Goal: Information Seeking & Learning: Find specific fact

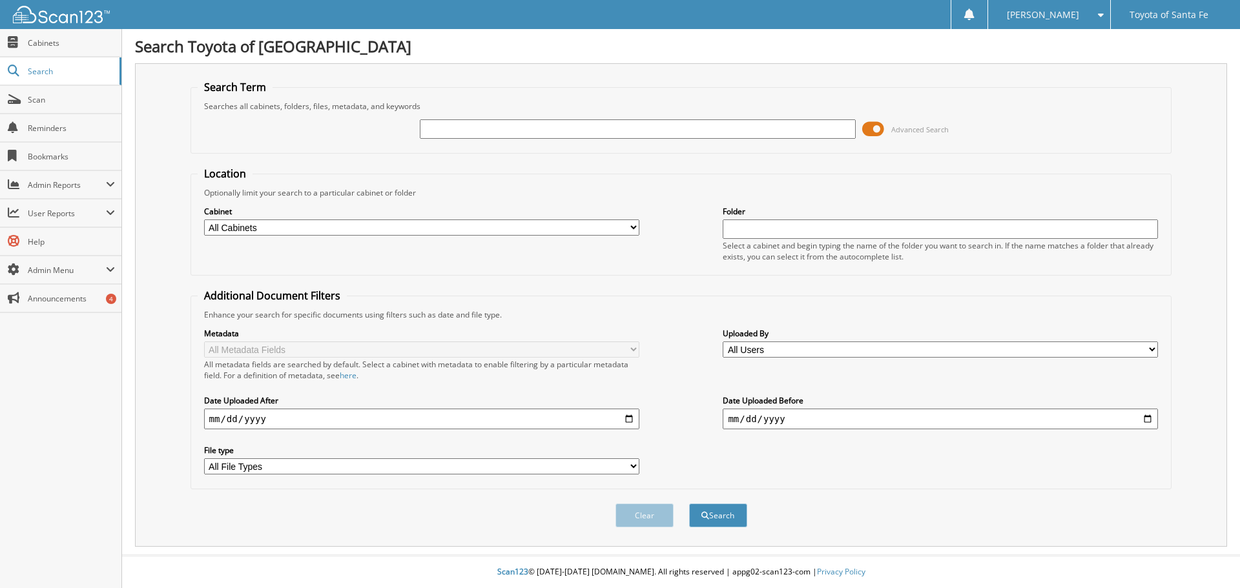
click at [479, 122] on input "text" at bounding box center [637, 128] width 435 height 19
type input "570899"
click at [689, 504] on button "Search" at bounding box center [718, 516] width 58 height 24
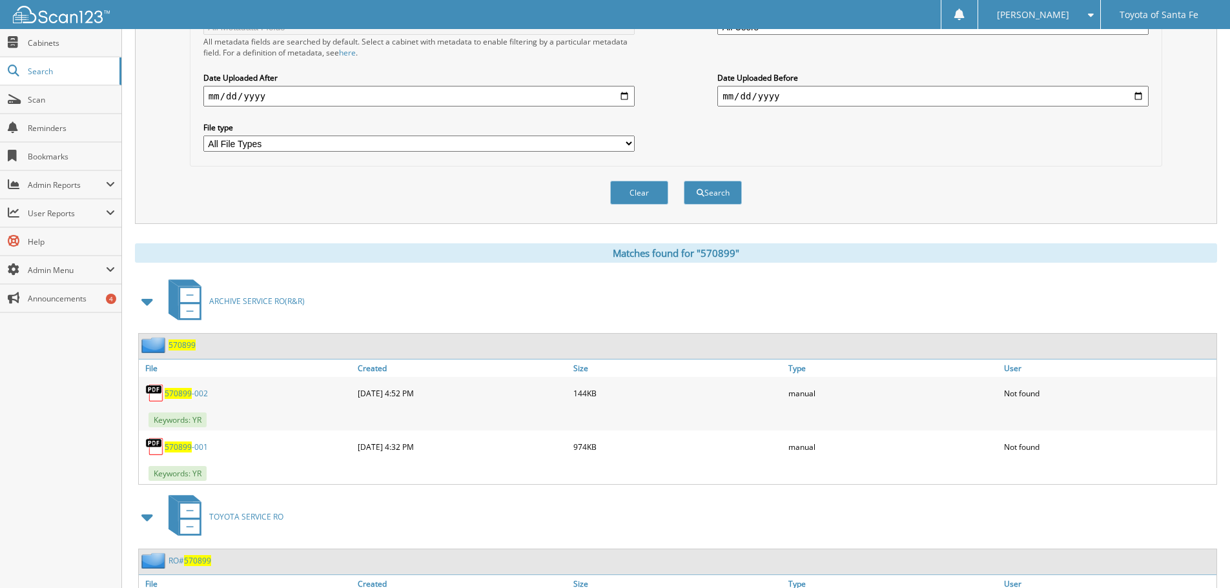
scroll to position [421, 0]
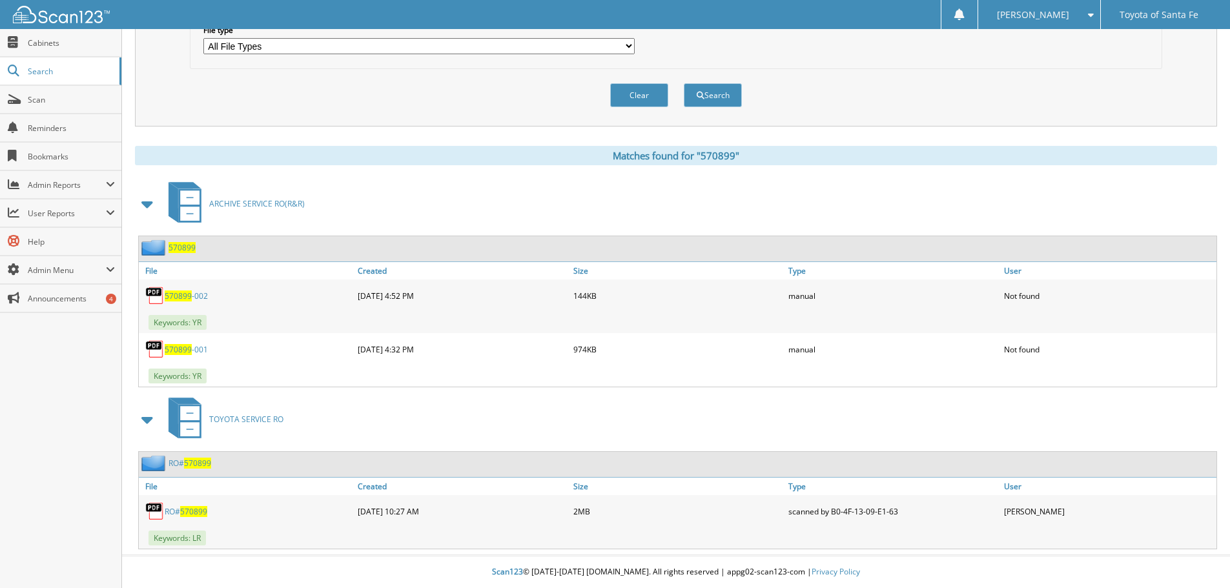
click at [194, 510] on span "570899" at bounding box center [193, 511] width 27 height 11
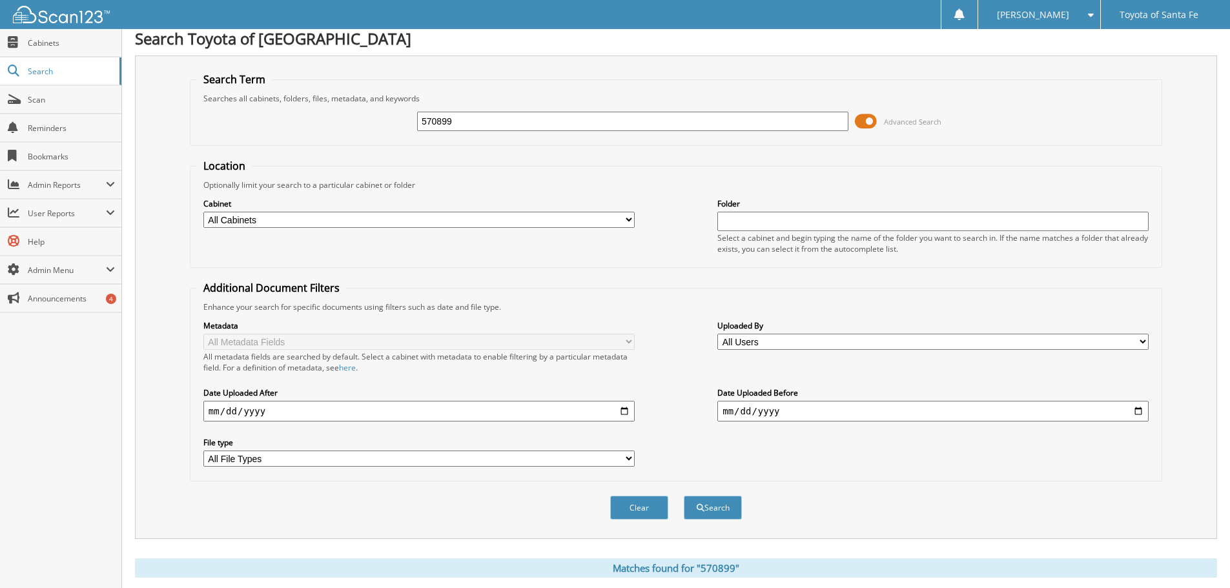
scroll to position [0, 0]
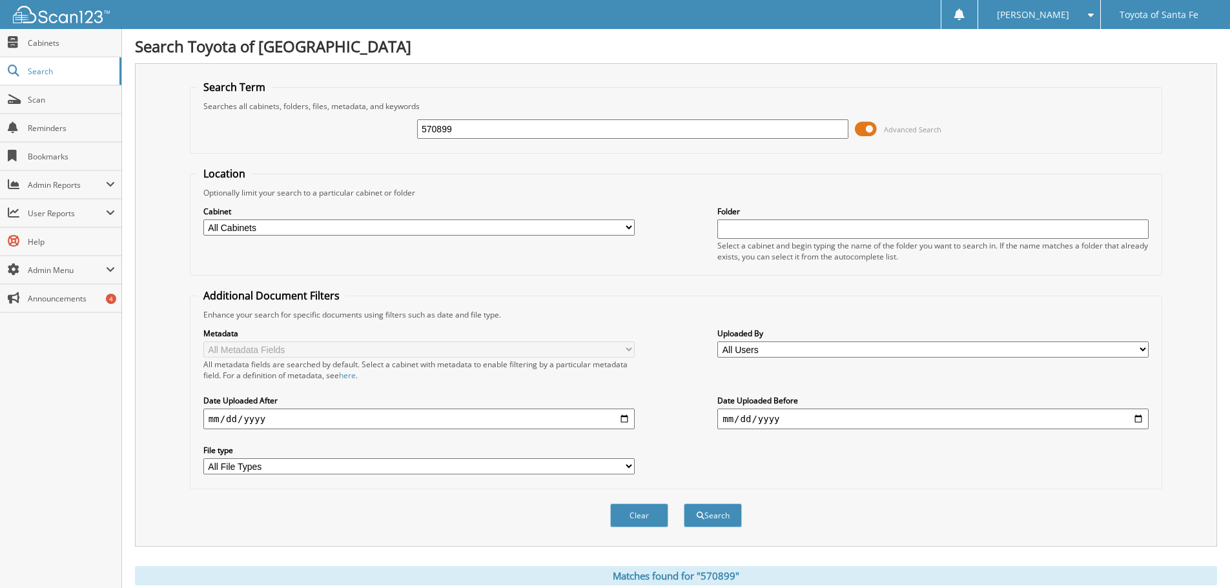
drag, startPoint x: 478, startPoint y: 136, endPoint x: 336, endPoint y: 141, distance: 142.2
click at [336, 140] on div "570899 Advanced Search" at bounding box center [676, 129] width 958 height 35
type input "571404"
click at [684, 504] on button "Search" at bounding box center [713, 516] width 58 height 24
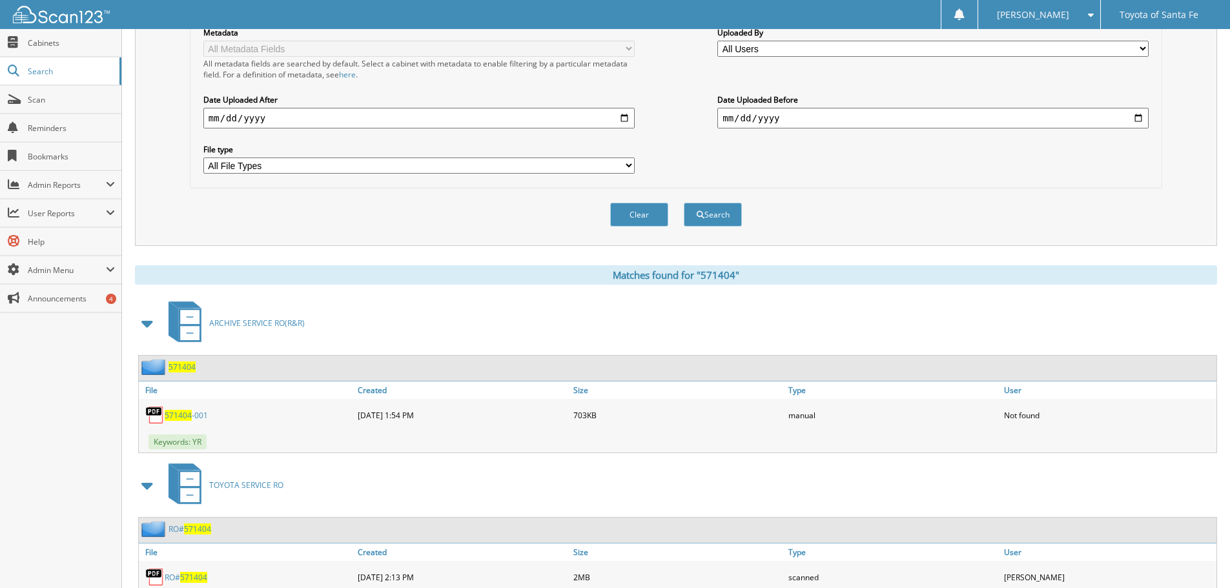
scroll to position [346, 0]
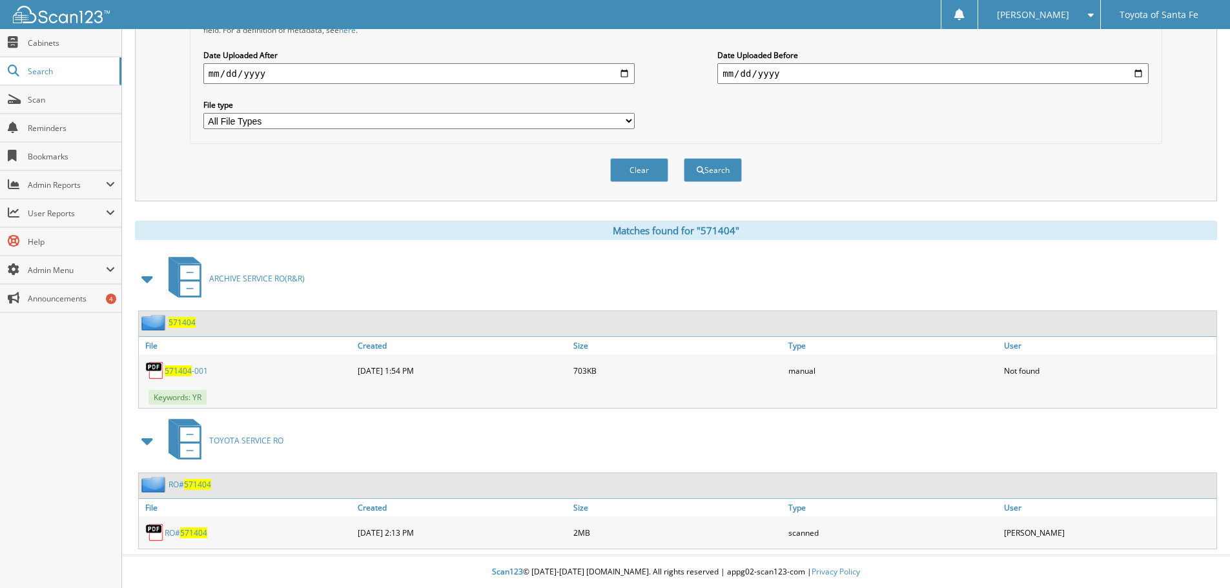
click at [192, 531] on span "571404" at bounding box center [193, 533] width 27 height 11
click at [191, 531] on span "571404" at bounding box center [193, 533] width 27 height 11
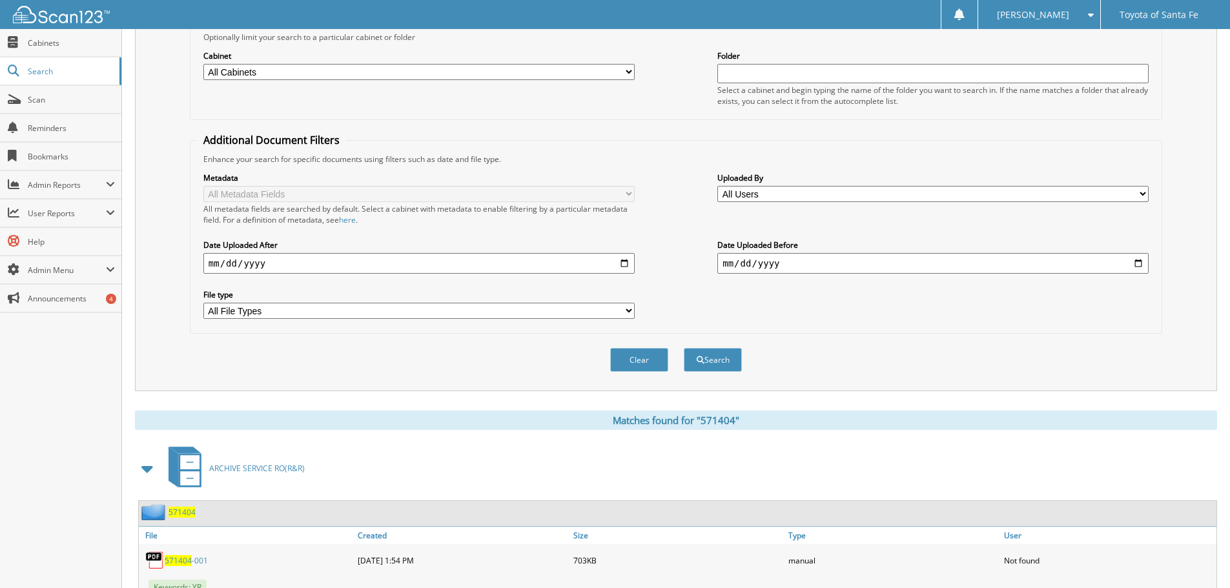
scroll to position [0, 0]
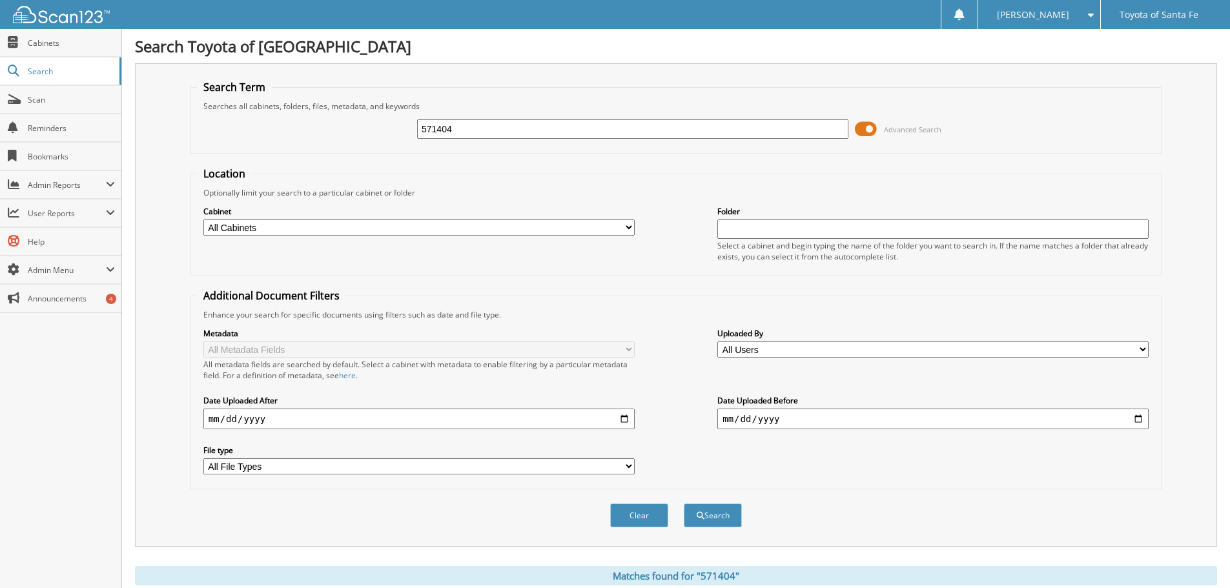
drag, startPoint x: 477, startPoint y: 126, endPoint x: 167, endPoint y: 169, distance: 313.5
click at [168, 168] on div "Search Term Searches all cabinets, folders, files, metadata, and keywords 57140…" at bounding box center [676, 305] width 1082 height 484
type input "571870"
click at [684, 504] on button "Search" at bounding box center [713, 516] width 58 height 24
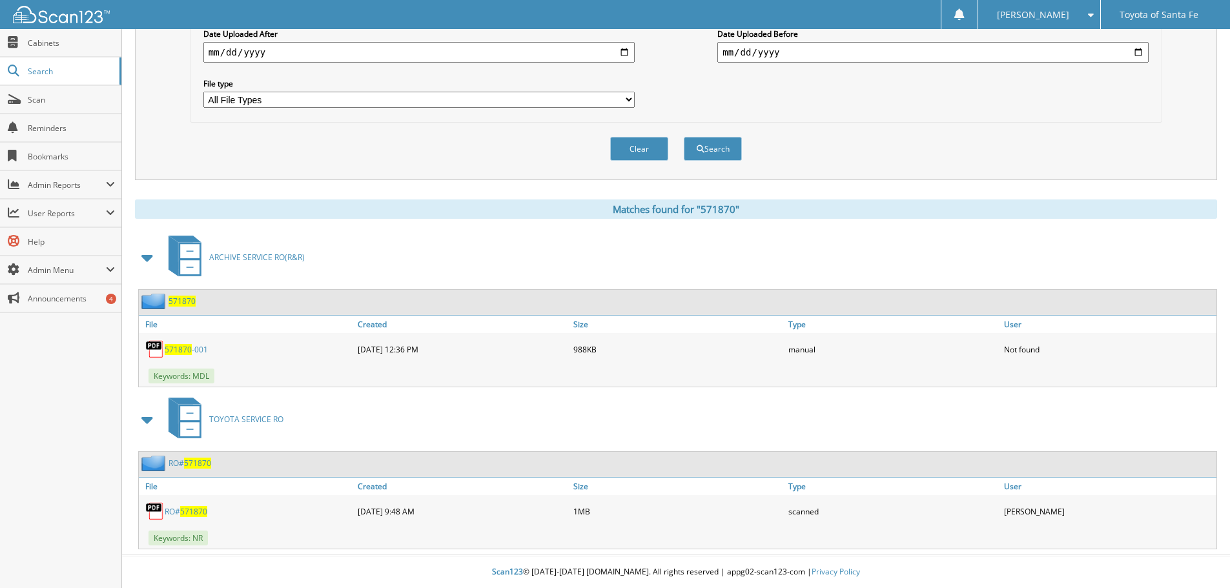
click at [193, 509] on span "571870" at bounding box center [193, 511] width 27 height 11
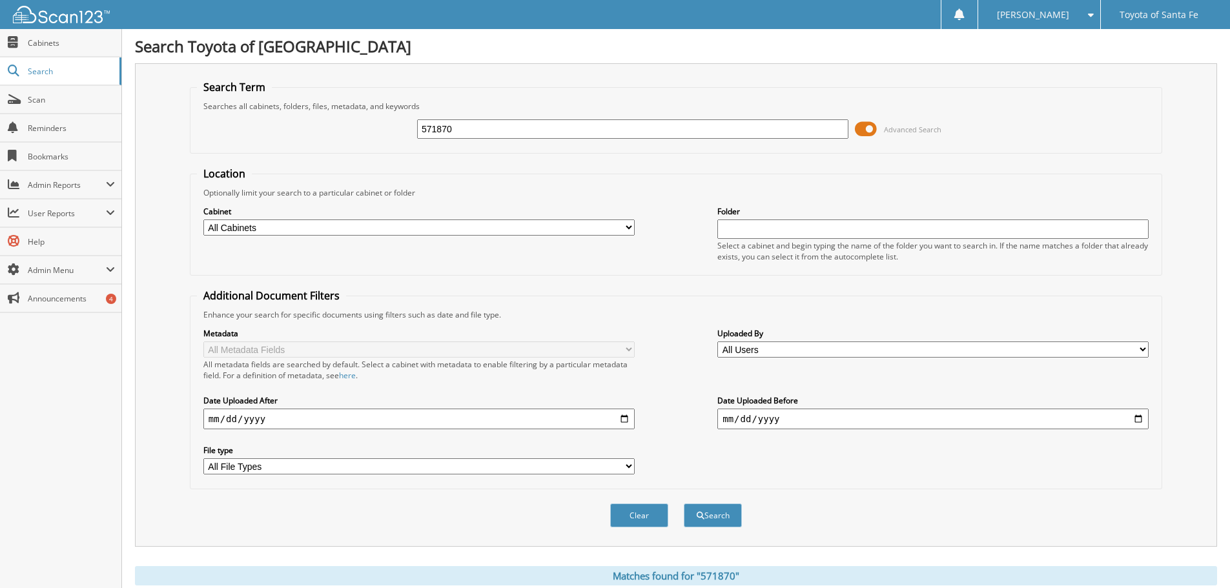
drag, startPoint x: 465, startPoint y: 127, endPoint x: 291, endPoint y: 138, distance: 174.7
click at [291, 138] on div "571870 Advanced Search" at bounding box center [676, 129] width 958 height 35
type input "572107"
click at [684, 504] on button "Search" at bounding box center [713, 516] width 58 height 24
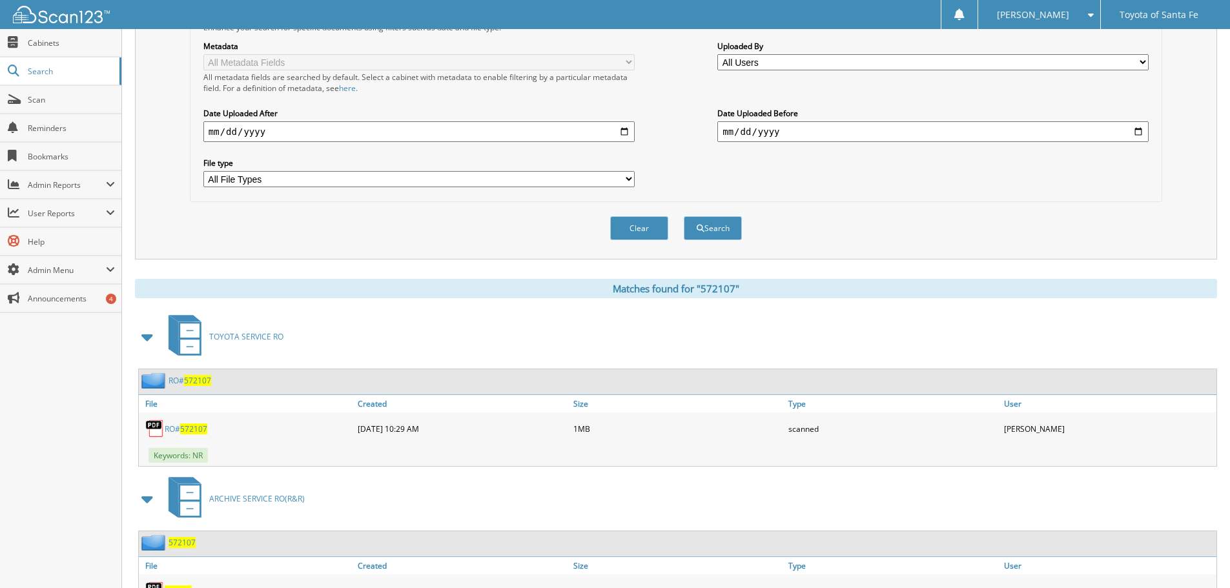
scroll to position [367, 0]
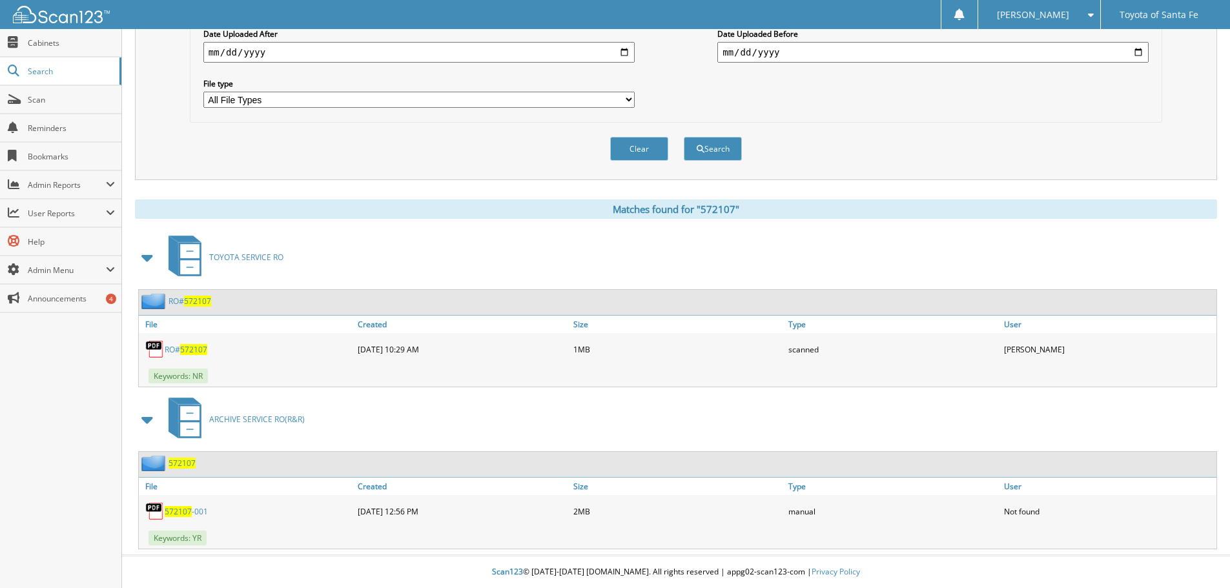
click at [190, 348] on span "572107" at bounding box center [193, 349] width 27 height 11
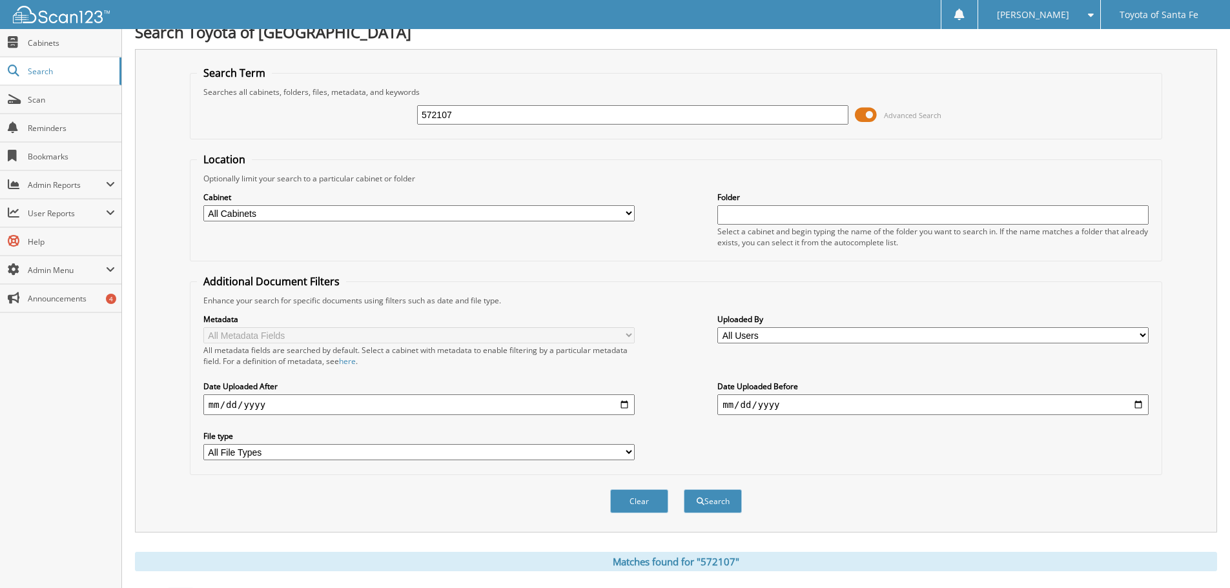
scroll to position [0, 0]
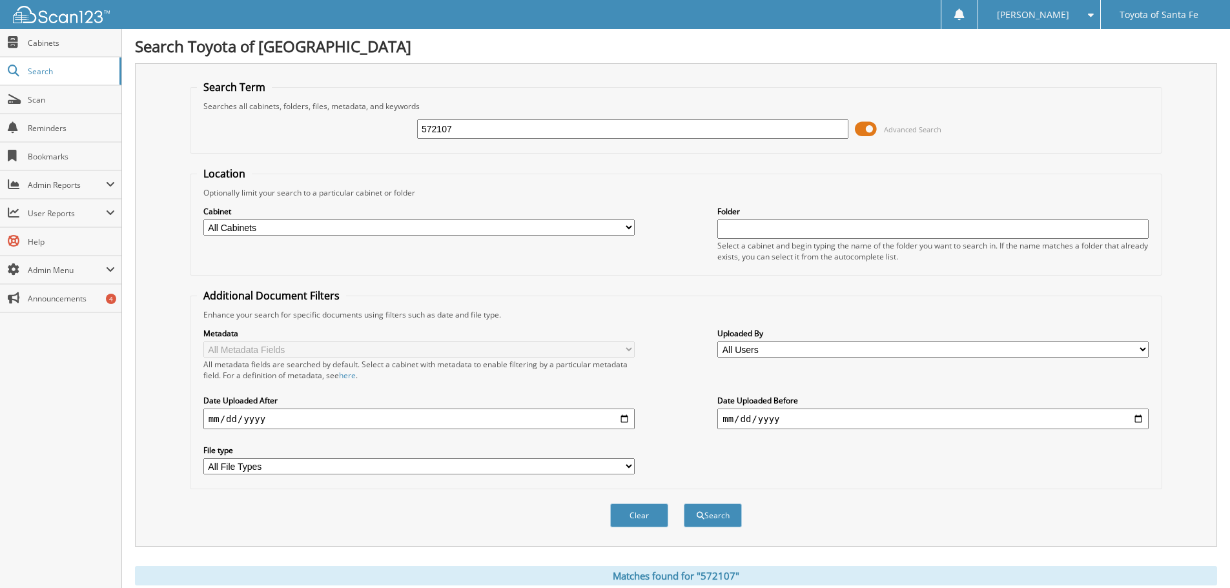
click at [354, 136] on div "572107 Advanced Search" at bounding box center [676, 129] width 958 height 35
type input "32571"
click at [684, 504] on button "Search" at bounding box center [713, 516] width 58 height 24
